Goal: Go to known website: Access a specific website the user already knows

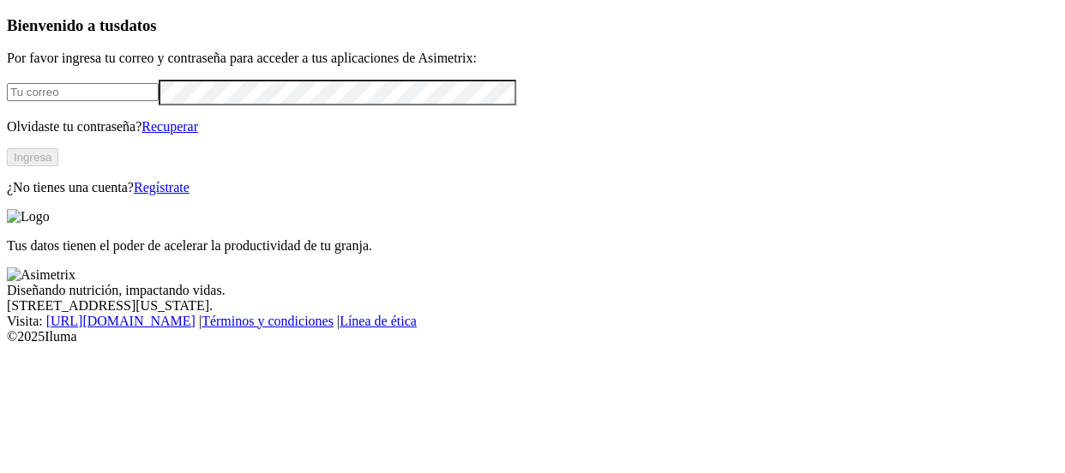
type input "[PERSON_NAME][EMAIL_ADDRESS][PERSON_NAME][DOMAIN_NAME]"
click at [58, 166] on button "Ingresa" at bounding box center [32, 157] width 51 height 18
